Goal: Information Seeking & Learning: Learn about a topic

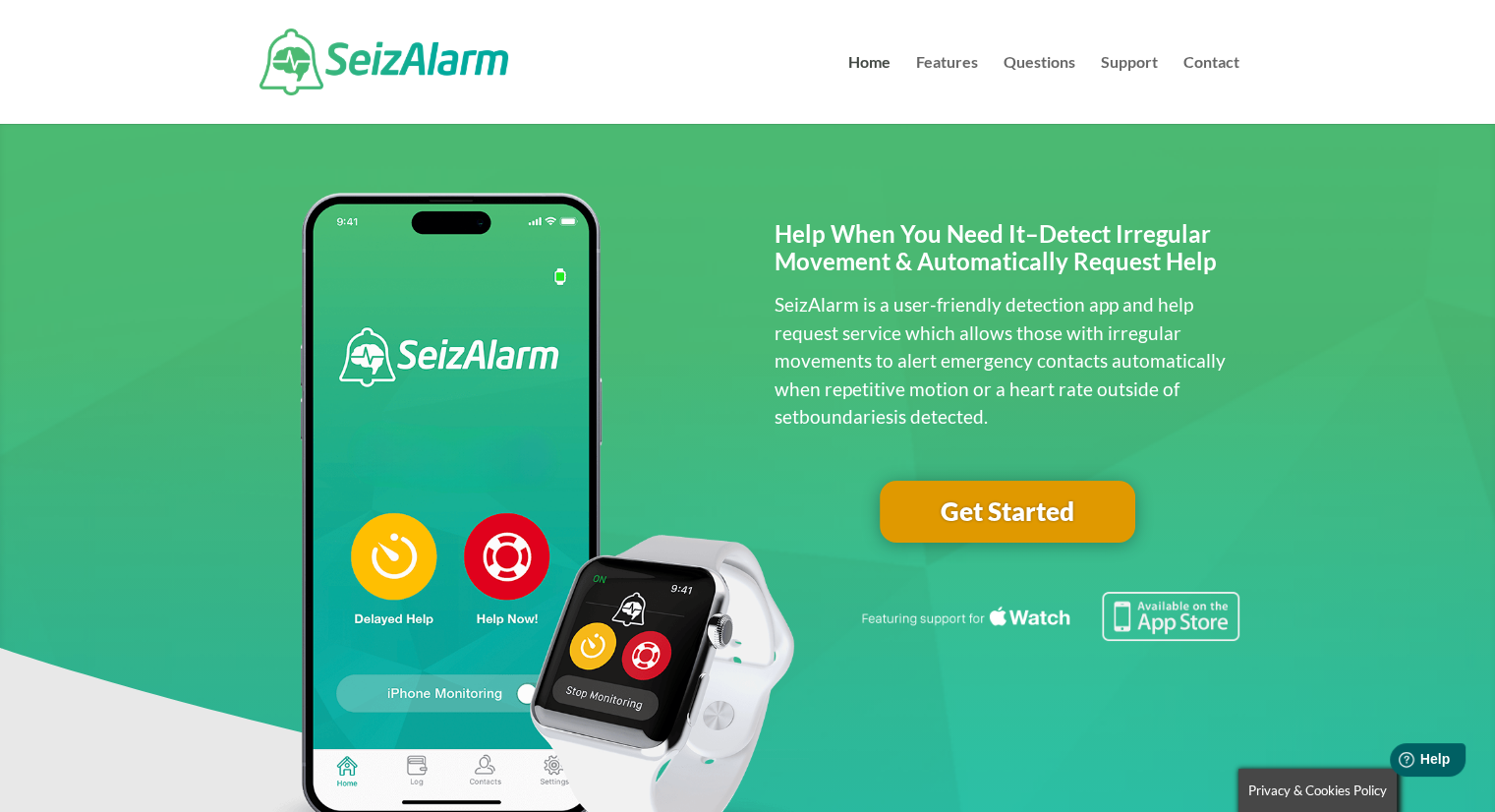
drag, startPoint x: 980, startPoint y: 429, endPoint x: 767, endPoint y: 238, distance: 286.1
click at [767, 238] on div "Help When You Need It–Detect Irregular Movement & Automatically Request Help Se…" at bounding box center [747, 531] width 984 height 695
copy div "Help When You Need It–Detect Irregular Movement & Automatically Request Help Se…"
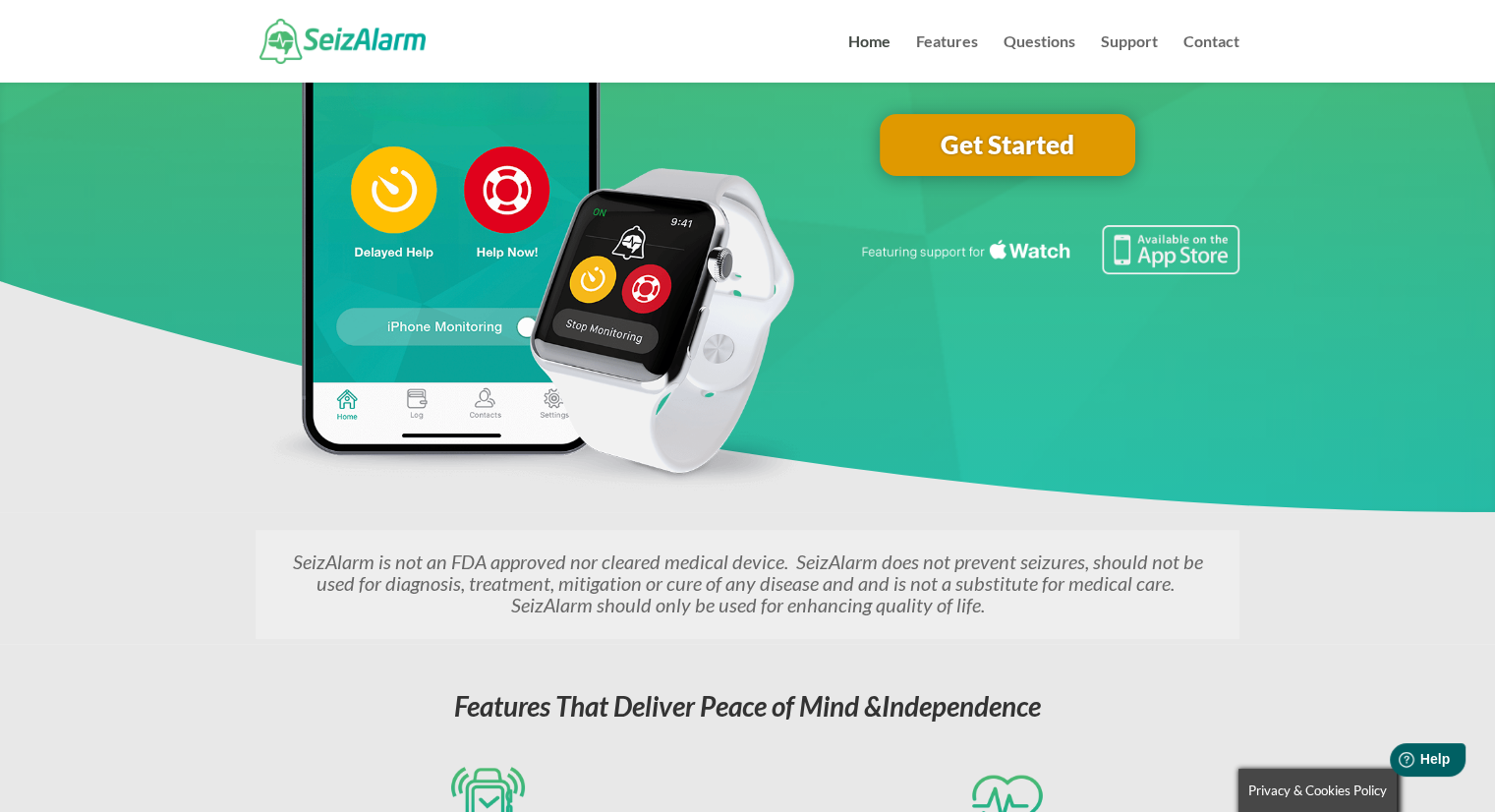
scroll to position [393, 0]
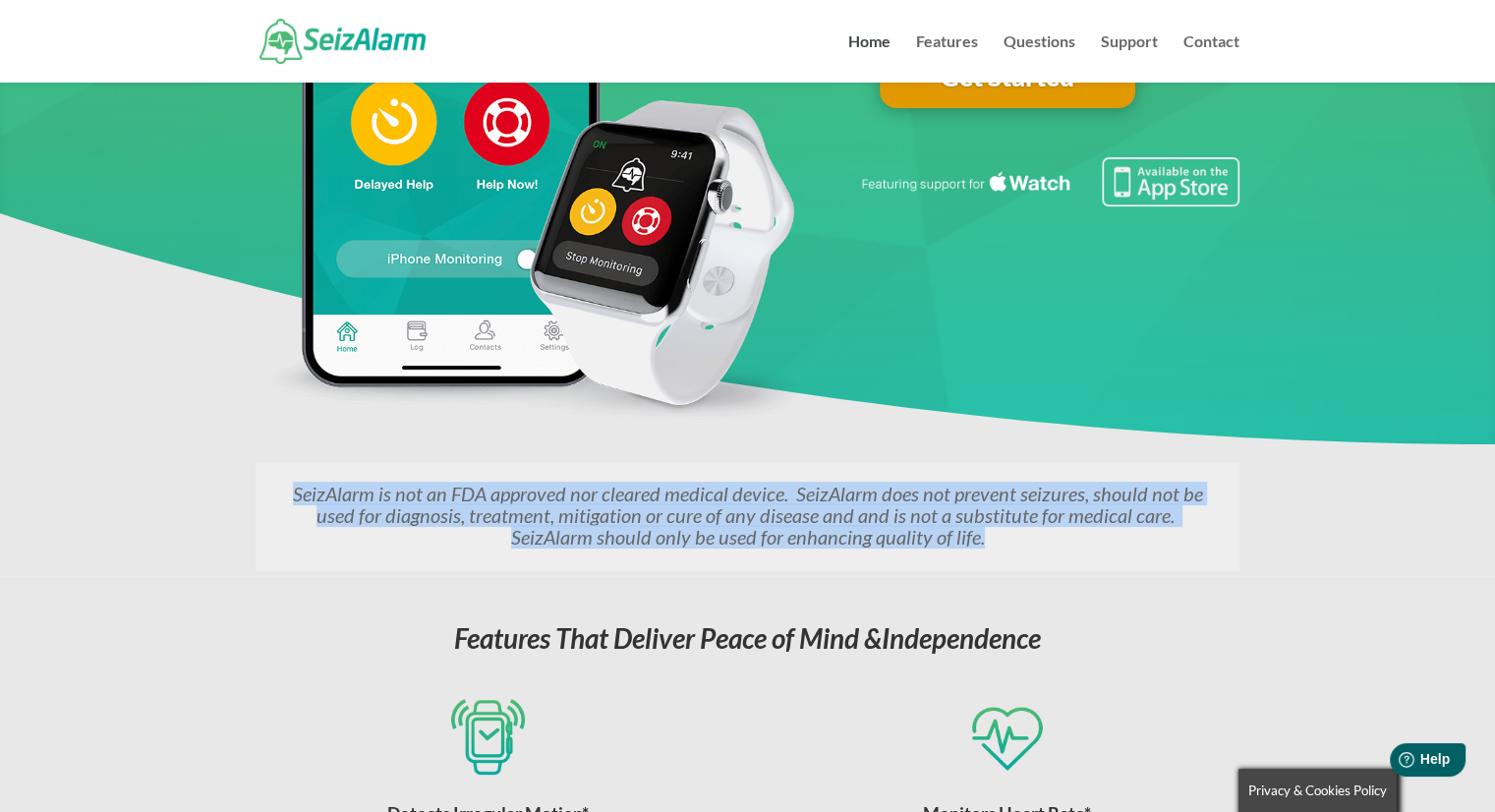
drag, startPoint x: 943, startPoint y: 536, endPoint x: 194, endPoint y: 458, distance: 753.1
click at [194, 458] on div "SeizAlarm is not an FDA approved nor cleared medical device. SeizAlarm does not…" at bounding box center [747, 509] width 1495 height 131
copy em "SeizAlarm is not an FDA approved nor cleared medical device. SeizAlarm does not…"
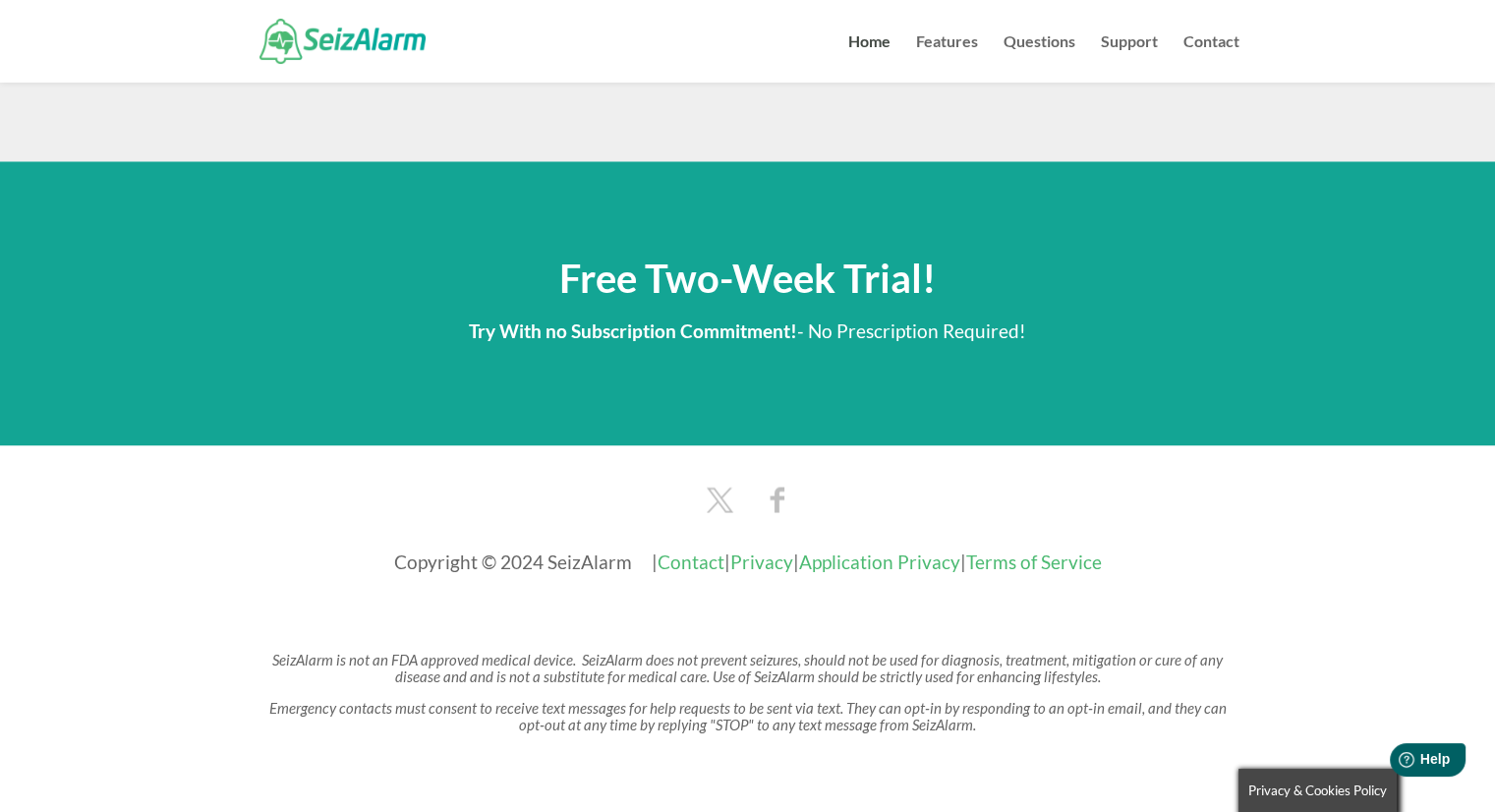
scroll to position [3280, 0]
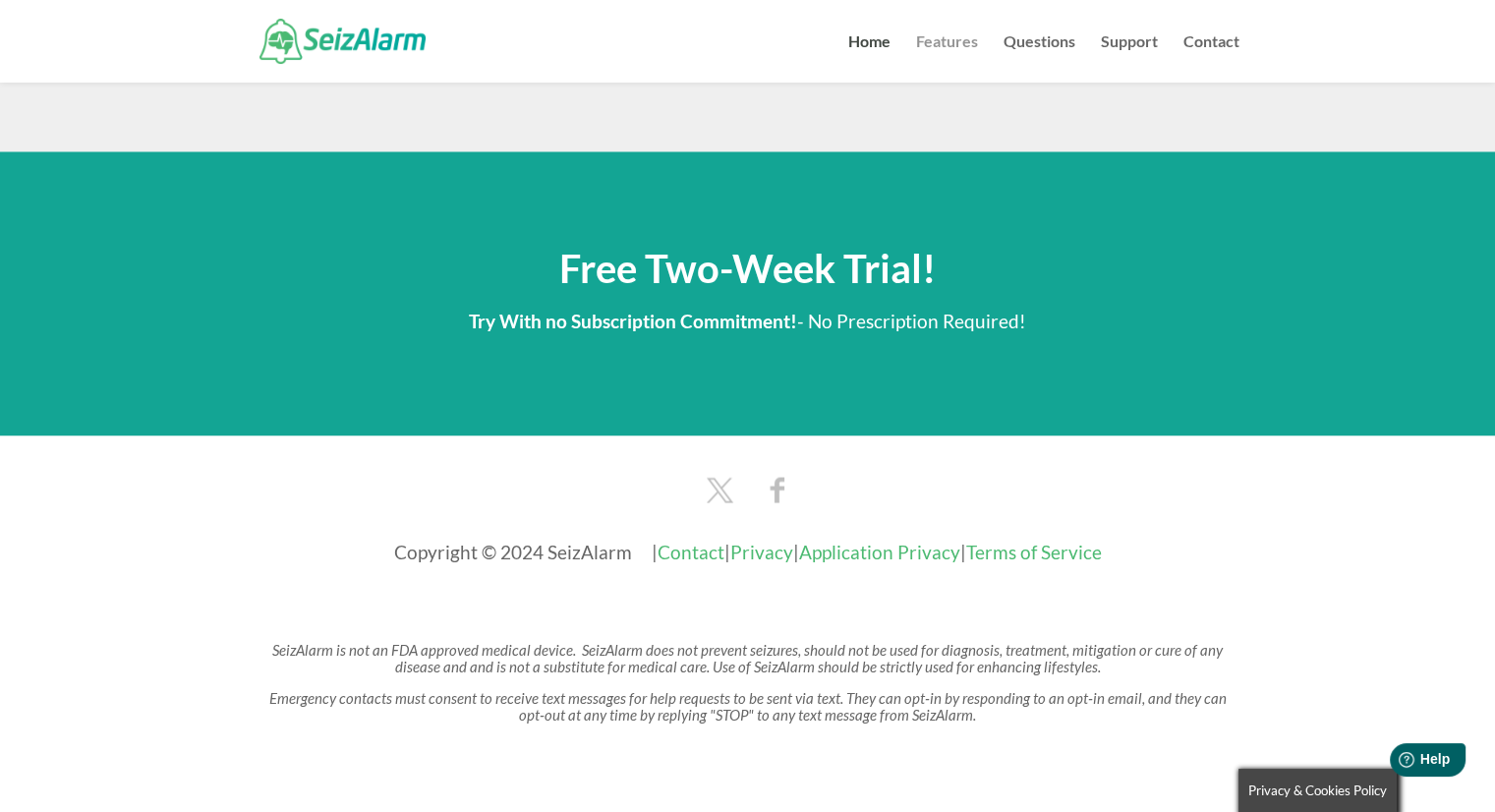
click at [963, 40] on link "Features" at bounding box center [946, 58] width 62 height 48
click at [955, 274] on h2 "Free Two-Week Trial!" at bounding box center [747, 276] width 984 height 56
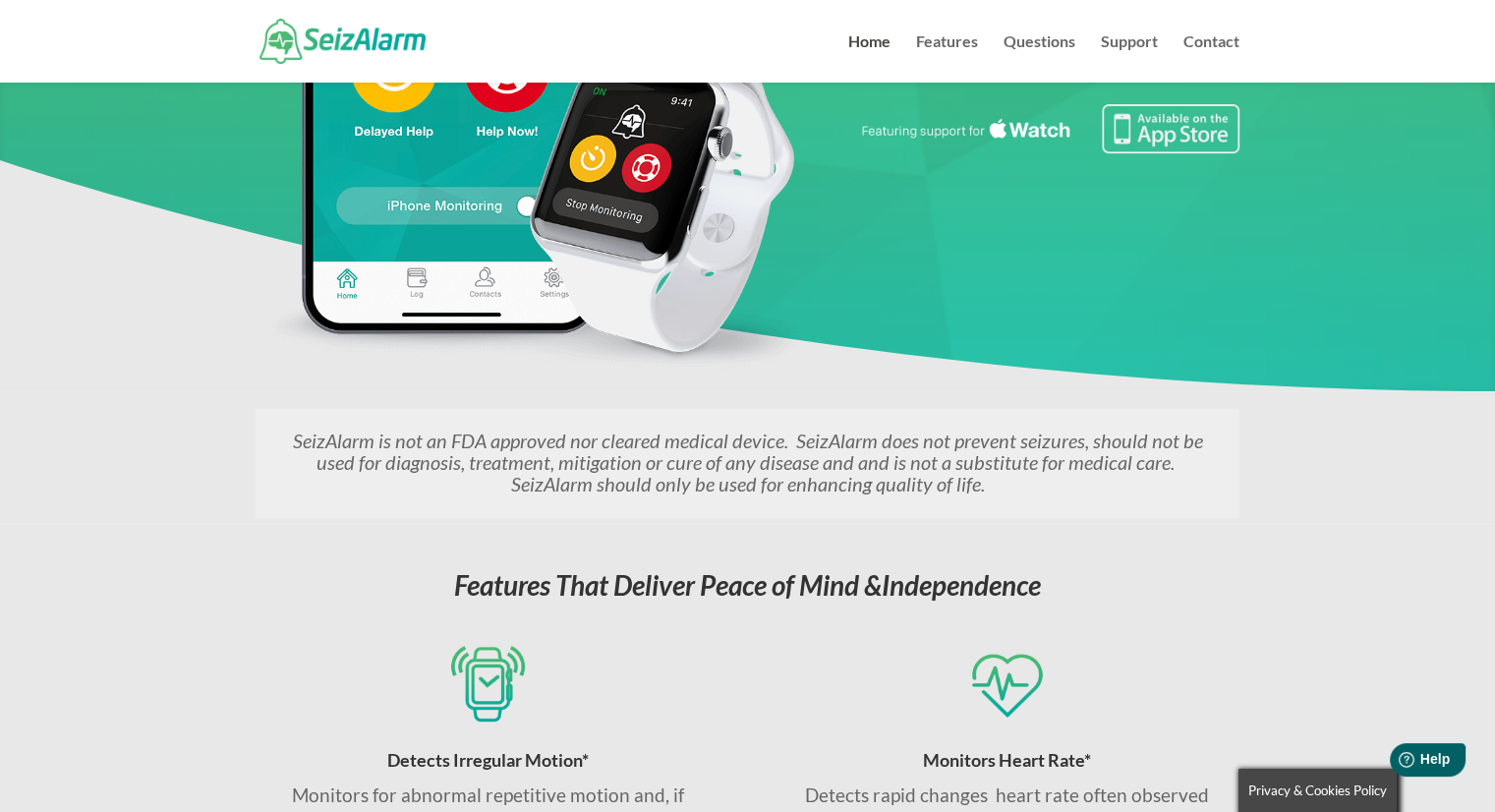
scroll to position [197, 0]
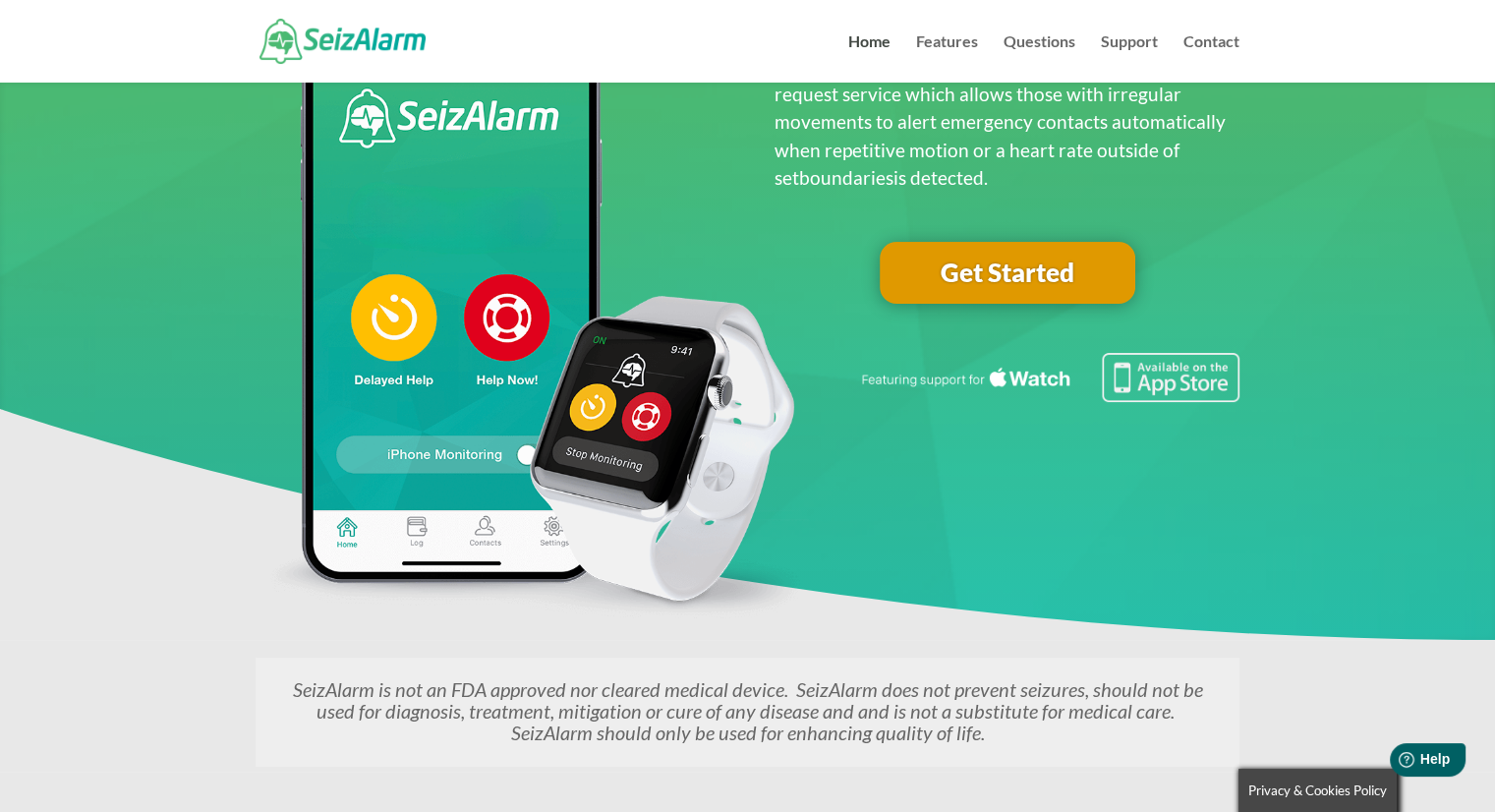
click at [1103, 253] on link "Get Started" at bounding box center [1007, 273] width 256 height 63
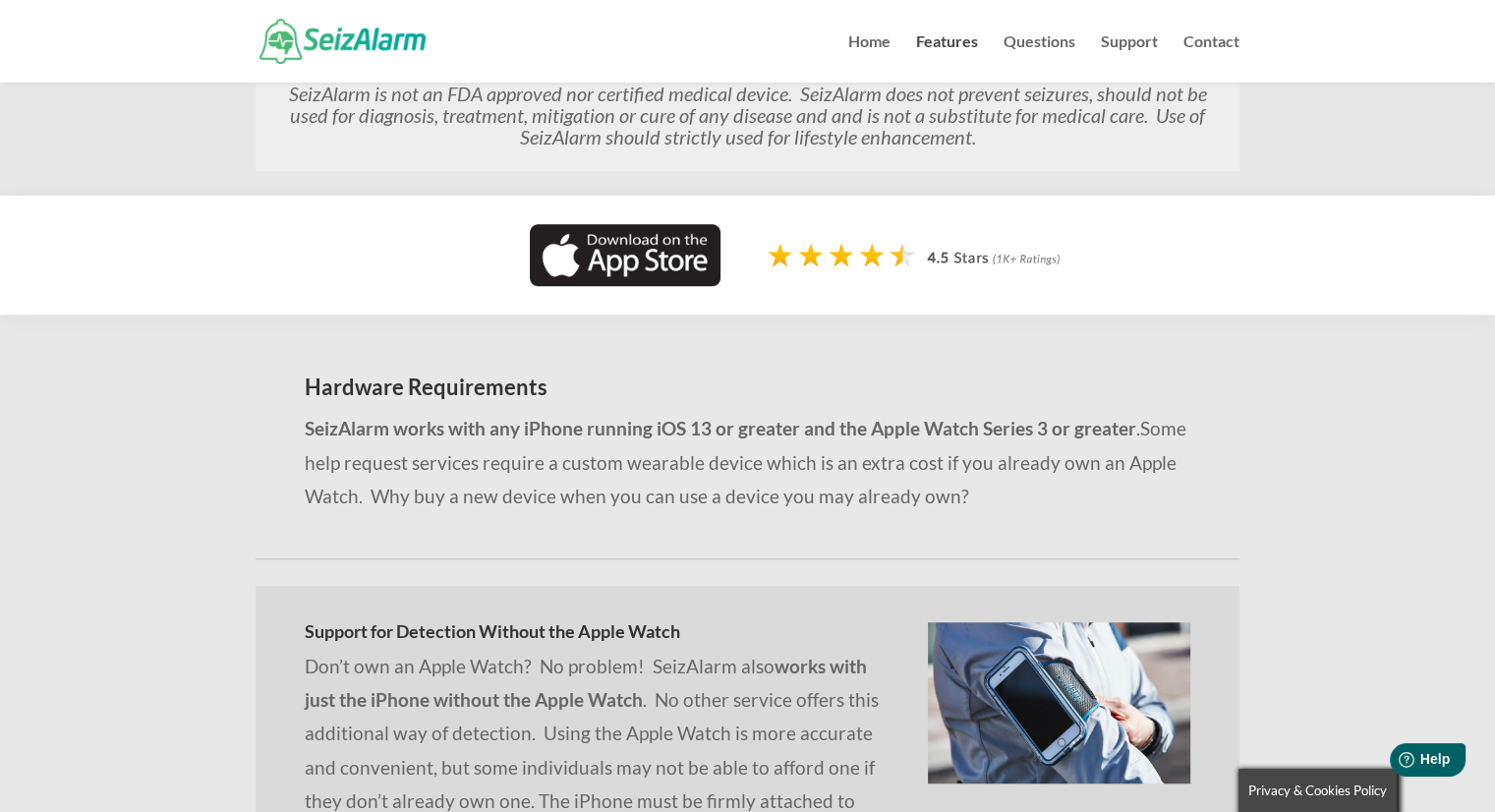
scroll to position [1352, 0]
